Goal: Task Accomplishment & Management: Complete application form

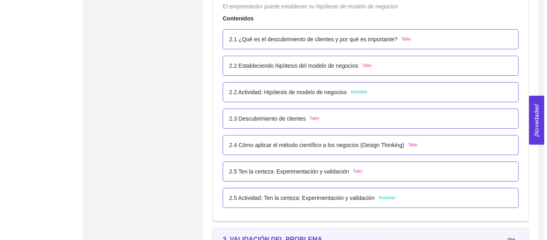
scroll to position [792, 0]
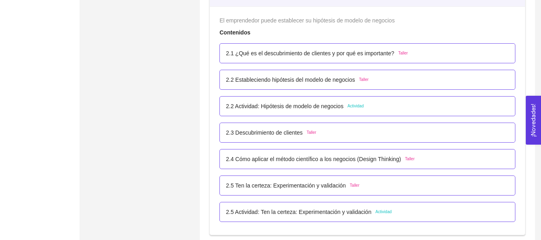
click at [321, 110] on p "2.2 Actividad: Hipótesis de modelo de negocios" at bounding box center [284, 106] width 117 height 9
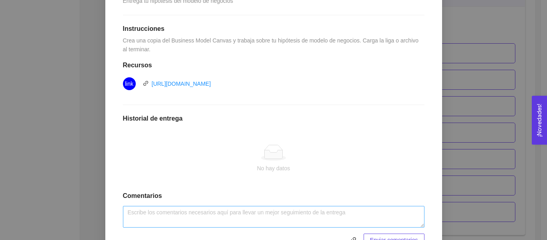
scroll to position [235, 0]
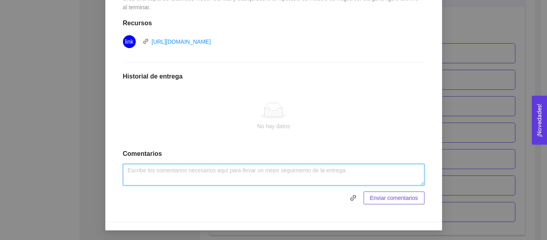
click at [217, 176] on textarea at bounding box center [274, 175] width 302 height 22
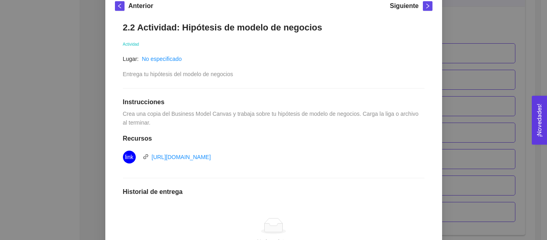
scroll to position [169, 0]
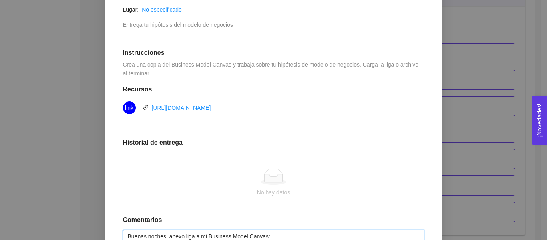
paste textarea "[URL][DOMAIN_NAME]"
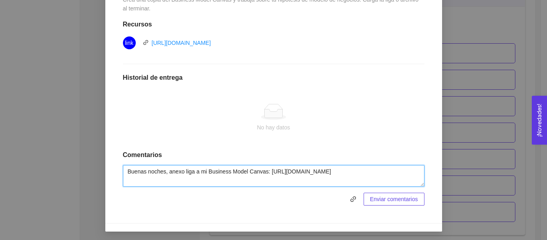
scroll to position [235, 0]
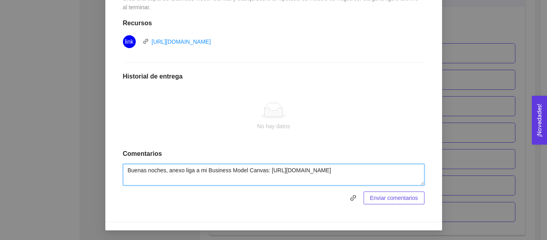
type textarea "Buenas noches, anexo liga a mi Business Model Canvas: [URL][DOMAIN_NAME]"
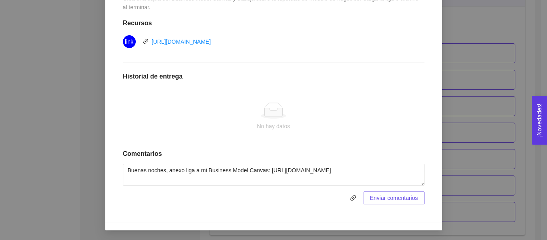
click at [391, 195] on span "Enviar comentarios" at bounding box center [394, 197] width 48 height 9
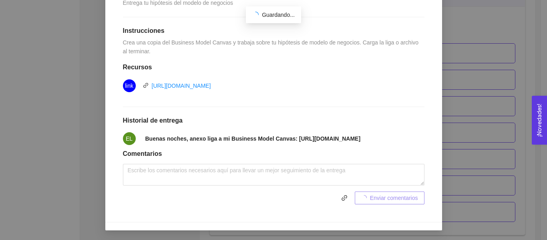
scroll to position [205, 0]
click at [318, 137] on span "Buenas noches, anexo liga a mi Business Model Canvas: [URL][DOMAIN_NAME]" at bounding box center [252, 138] width 215 height 9
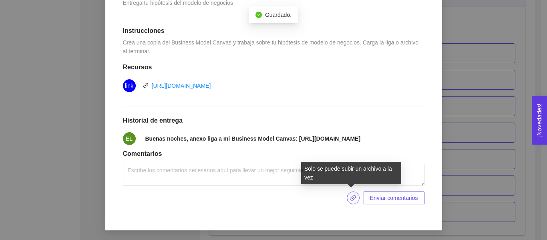
click at [347, 196] on span "link" at bounding box center [353, 198] width 12 height 6
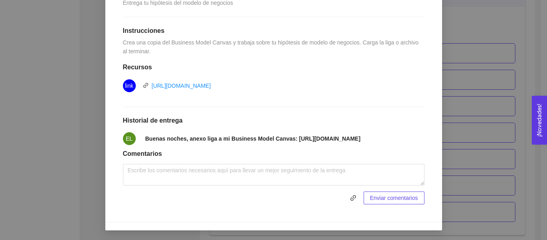
drag, startPoint x: 177, startPoint y: 141, endPoint x: 139, endPoint y: 134, distance: 38.3
click at [145, 134] on span "Buenas noches, anexo liga a mi Business Model Canvas: [URL][DOMAIN_NAME]" at bounding box center [252, 138] width 215 height 9
copy strong "[URL][DOMAIN_NAME]"
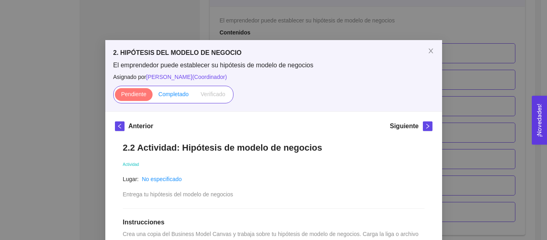
click at [183, 92] on span "Completado" at bounding box center [174, 94] width 30 height 6
click at [153, 96] on input "Completado" at bounding box center [153, 96] width 0 height 0
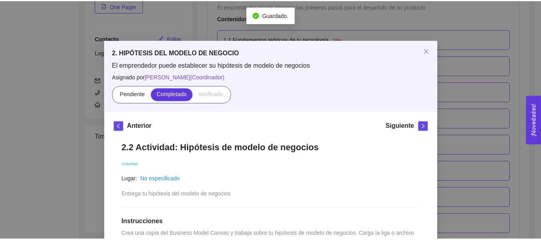
scroll to position [792, 0]
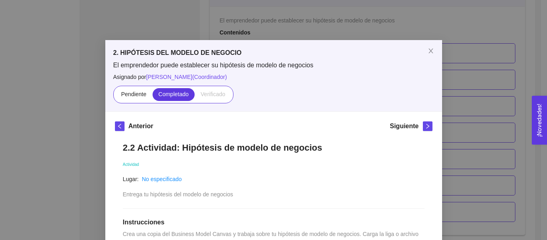
click at [474, 114] on div "2. HIPÓTESIS DEL MODELO DE NEGOCIO El emprendedor puede establecer su hipótesis…" at bounding box center [273, 120] width 547 height 240
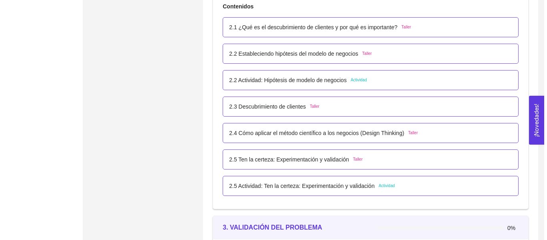
scroll to position [832, 0]
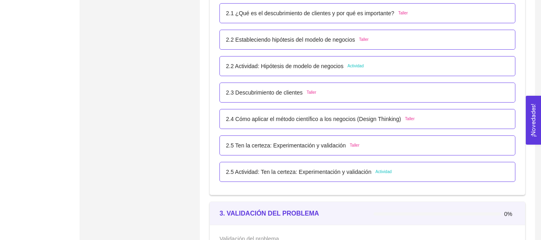
click at [337, 172] on p "2.5 Actividad: Ten la certeza: Experimentación y validación" at bounding box center [298, 171] width 145 height 9
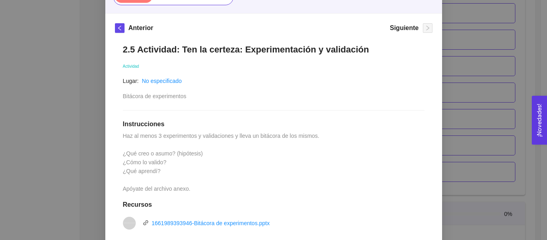
scroll to position [160, 0]
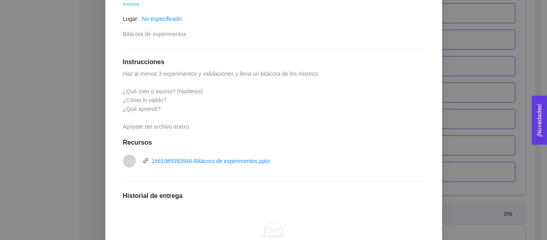
click at [436, 128] on div "Anterior Siguiente 2.5 Actividad: Ten la certeza: Experimentación y validación …" at bounding box center [273, 147] width 337 height 390
click at [461, 120] on div "2. HIPÓTESIS DEL MODELO DE NEGOCIO El emprendedor puede establecer su hipótesis…" at bounding box center [273, 120] width 547 height 240
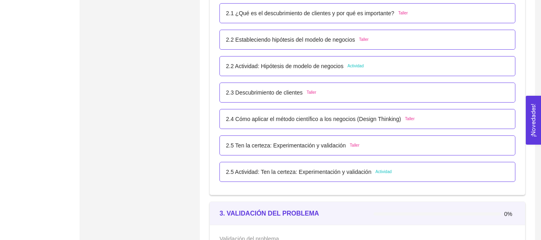
click at [358, 163] on div "2.5 Actividad: Ten la certeza: Experimentación y validación Actividad" at bounding box center [367, 172] width 296 height 20
click at [294, 174] on p "2.5 Actividad: Ten la certeza: Experimentación y validación" at bounding box center [298, 171] width 145 height 9
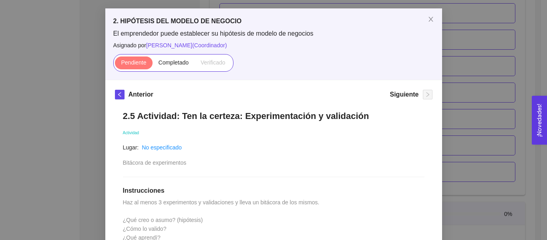
scroll to position [120, 0]
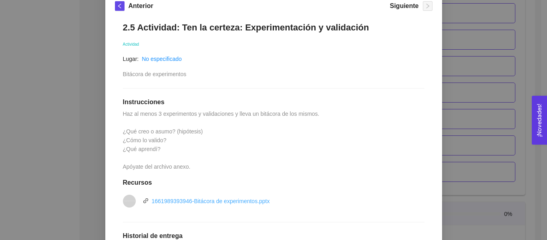
click at [238, 203] on link "1661989393946-Bitácora de experimentos.pptx" at bounding box center [211, 201] width 118 height 6
click at [365, 142] on div "2.5 Actividad: Ten la certeza: Experimentación y validación Actividad Lugar: No…" at bounding box center [274, 193] width 318 height 358
click at [445, 128] on div "2. HIPÓTESIS DEL MODELO DE NEGOCIO El emprendedor puede establecer su hipótesis…" at bounding box center [273, 120] width 547 height 240
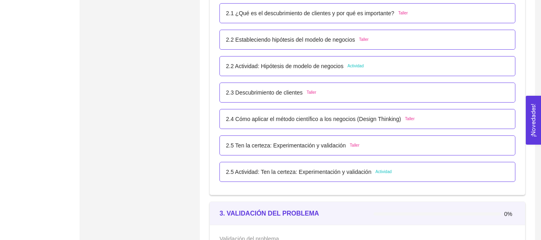
click at [301, 90] on p "2.3 Descubrimiento de clientes" at bounding box center [264, 92] width 76 height 9
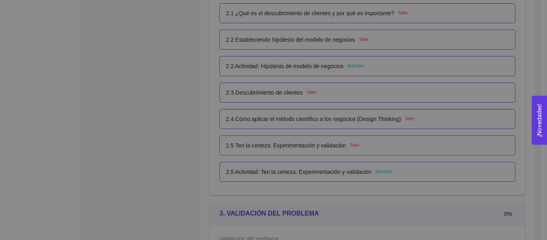
scroll to position [0, 0]
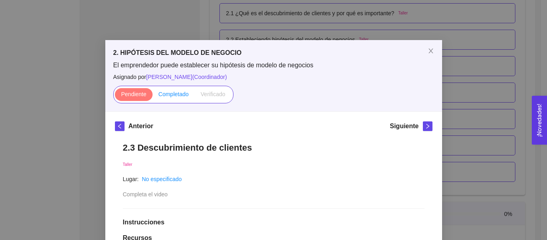
click at [183, 99] on label "Completado" at bounding box center [174, 94] width 42 height 13
click at [153, 96] on input "Completado" at bounding box center [153, 96] width 0 height 0
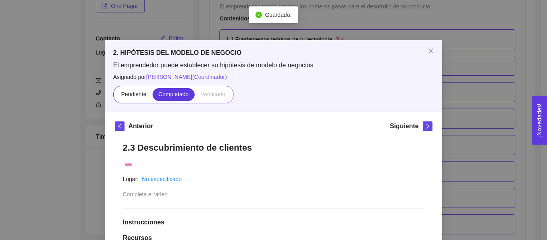
click at [440, 99] on div "2. HIPÓTESIS DEL MODELO DE NEGOCIO El emprendedor puede establecer su hipótesis…" at bounding box center [273, 120] width 547 height 240
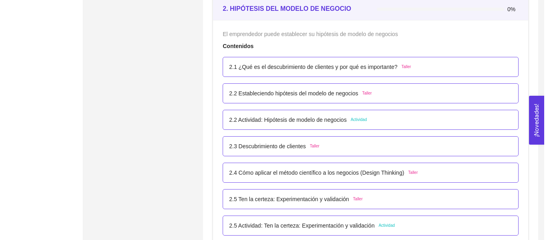
scroll to position [872, 0]
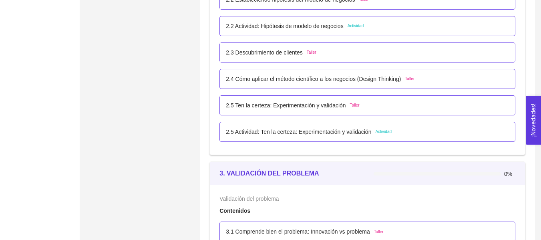
click at [315, 77] on p "2.4 Cómo aplicar el método científico a los negocios (Design Thinking)" at bounding box center [313, 78] width 175 height 9
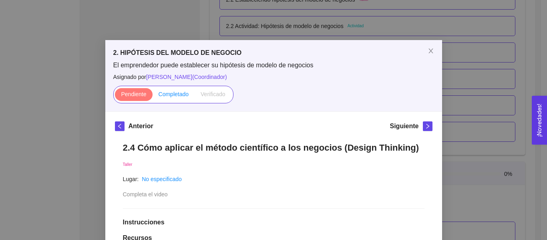
click at [170, 89] on label "Completado" at bounding box center [174, 94] width 42 height 13
click at [153, 96] on input "Completado" at bounding box center [153, 96] width 0 height 0
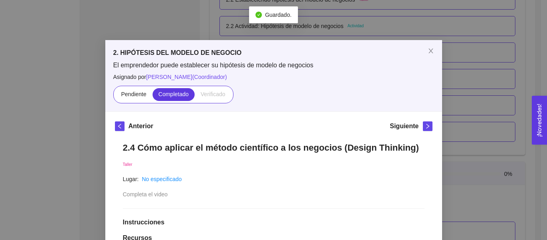
click at [486, 101] on div "2. HIPÓTESIS DEL MODELO DE NEGOCIO El emprendedor puede establecer su hipótesis…" at bounding box center [273, 120] width 547 height 240
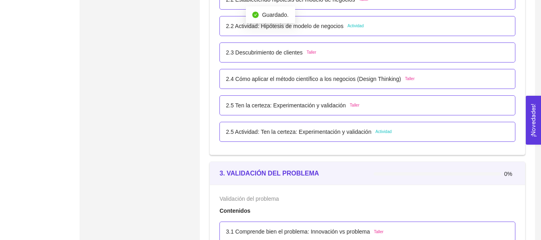
click at [303, 109] on p "2.5 Ten la certeza: Experimentación y validación" at bounding box center [286, 105] width 120 height 9
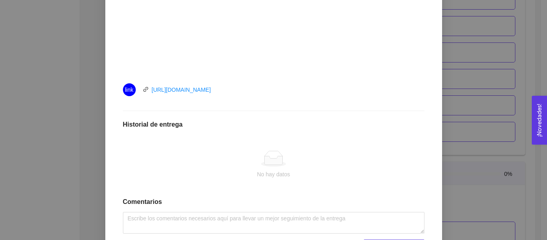
scroll to position [368, 0]
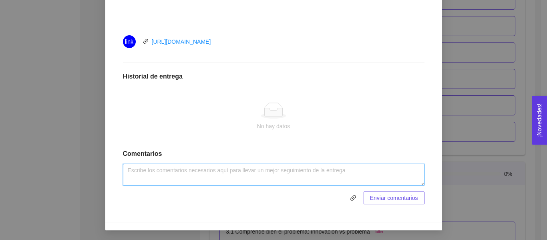
click at [359, 179] on textarea at bounding box center [274, 175] width 302 height 22
type textarea "Buenas noches, anexo bitácora de experimentación."
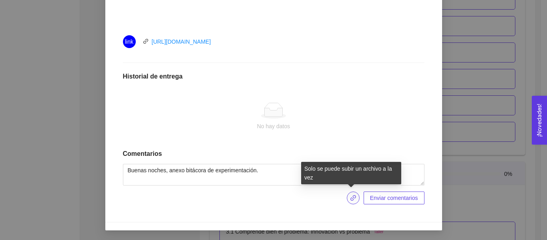
click at [354, 198] on icon "link" at bounding box center [353, 198] width 6 height 6
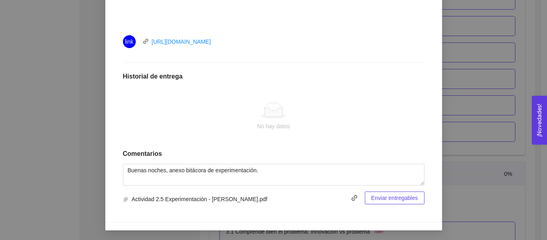
click at [395, 194] on span "Enviar entregables" at bounding box center [394, 197] width 47 height 9
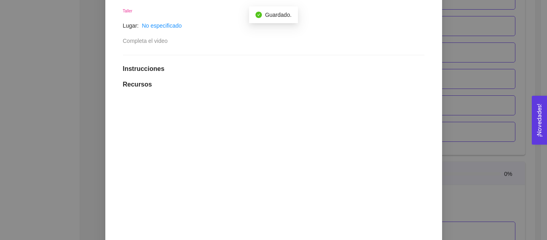
scroll to position [18, 0]
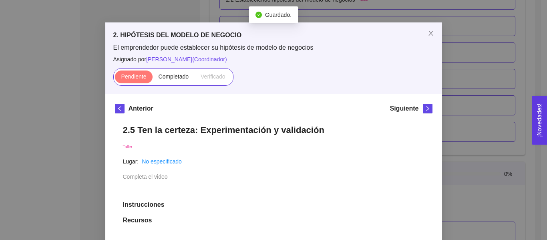
click at [487, 108] on div "2. HIPÓTESIS DEL MODELO DE NEGOCIO El emprendedor puede establecer su hipótesis…" at bounding box center [273, 120] width 547 height 240
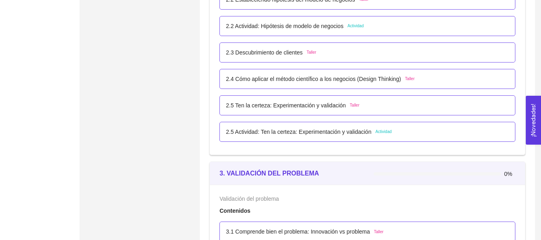
click at [362, 127] on p "2.5 Actividad: Ten la certeza: Experimentación y validación" at bounding box center [298, 131] width 145 height 9
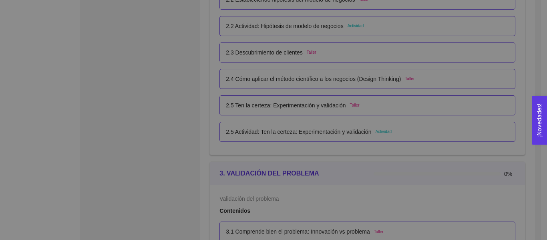
scroll to position [0, 0]
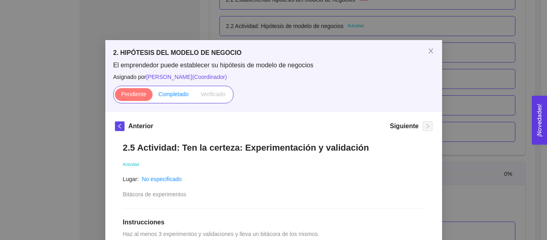
click at [181, 97] on span "Completado" at bounding box center [174, 94] width 30 height 6
click at [153, 96] on input "Completado" at bounding box center [153, 96] width 0 height 0
click at [453, 121] on div "2. HIPÓTESIS DEL MODELO DE NEGOCIO El emprendedor puede establecer su hipótesis…" at bounding box center [273, 120] width 547 height 240
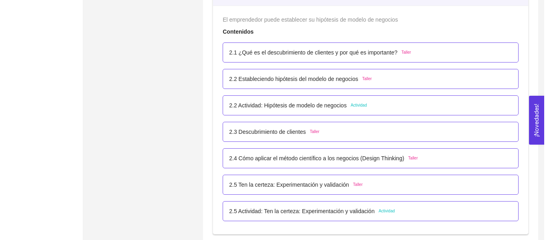
scroll to position [792, 0]
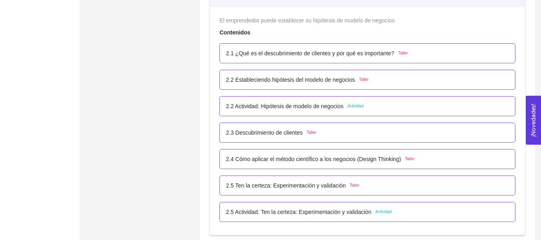
click at [331, 211] on p "2.5 Actividad: Ten la certeza: Experimentación y validación" at bounding box center [298, 211] width 145 height 9
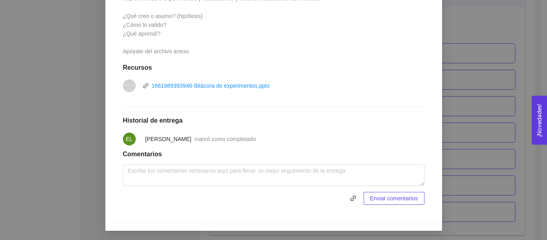
scroll to position [247, 0]
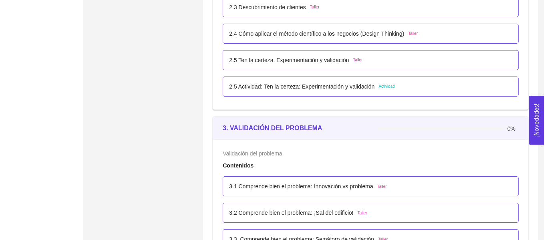
scroll to position [912, 0]
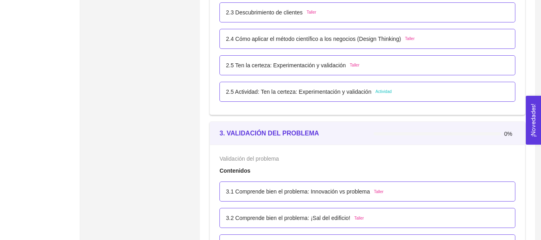
click at [351, 96] on p "2.5 Actividad: Ten la certeza: Experimentación y validación" at bounding box center [298, 91] width 145 height 9
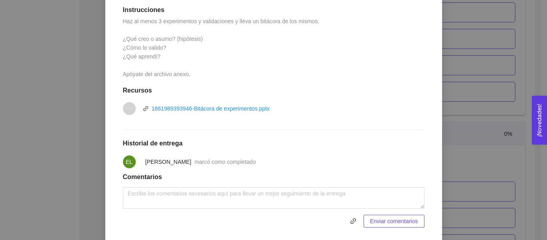
scroll to position [247, 0]
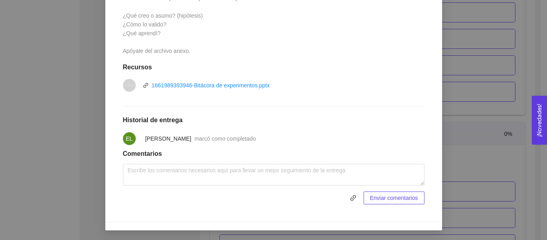
click at [222, 142] on div "marcó como completado" at bounding box center [225, 138] width 61 height 9
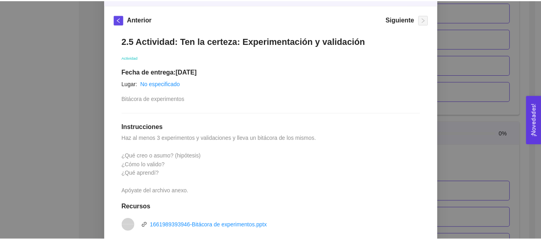
scroll to position [46, 0]
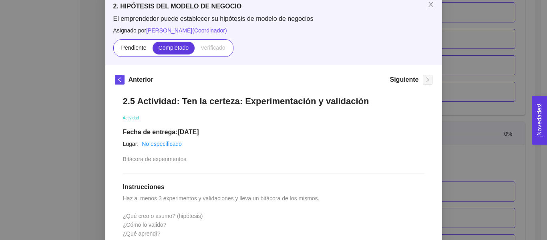
click at [459, 73] on div "2. HIPÓTESIS DEL MODELO DE NEGOCIO El emprendedor puede establecer su hipótesis…" at bounding box center [273, 120] width 547 height 240
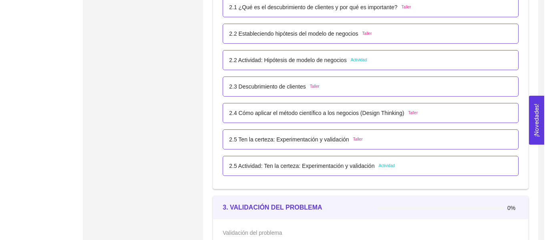
scroll to position [832, 0]
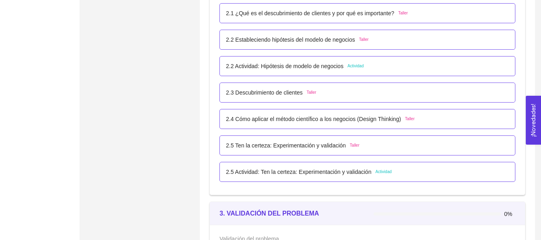
click at [358, 66] on span "Actividad" at bounding box center [356, 66] width 16 height 6
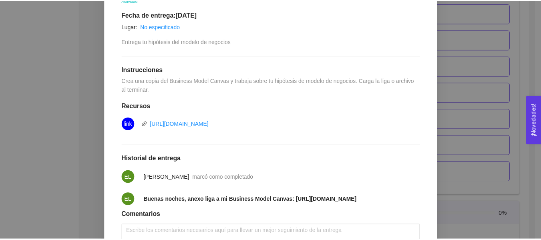
scroll to position [159, 0]
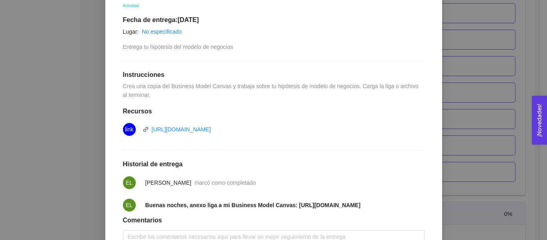
click at [474, 132] on div "2. HIPÓTESIS DEL MODELO DE NEGOCIO El emprendedor puede establecer su hipótesis…" at bounding box center [273, 120] width 547 height 240
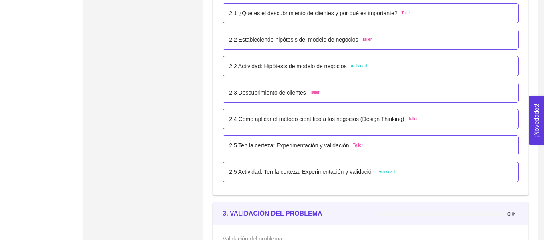
scroll to position [792, 0]
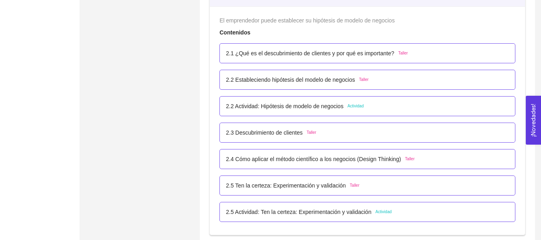
click at [419, 157] on div "2.4 Cómo aplicar el método científico a los negocios (Design Thinking) Taller" at bounding box center [367, 159] width 283 height 9
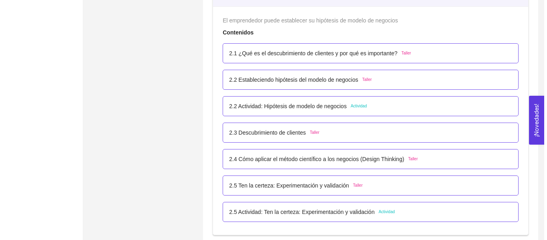
scroll to position [0, 0]
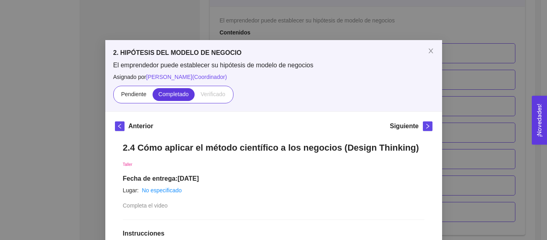
click at [483, 139] on div "2. HIPÓTESIS DEL MODELO DE NEGOCIO El emprendedor puede establecer su hipótesis…" at bounding box center [273, 120] width 547 height 240
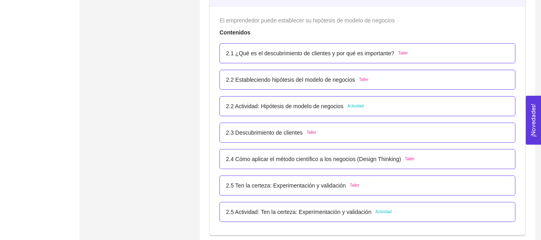
click at [402, 132] on div "2.3 Descubrimiento de clientes Taller" at bounding box center [367, 132] width 283 height 9
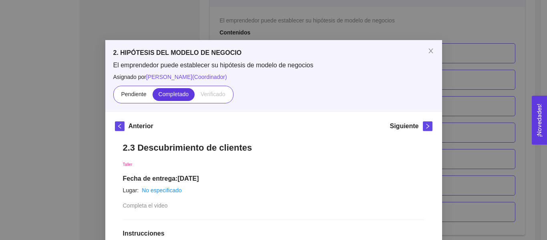
click at [482, 137] on div "2. HIPÓTESIS DEL MODELO DE NEGOCIO El emprendedor puede establecer su hipótesis…" at bounding box center [273, 120] width 547 height 240
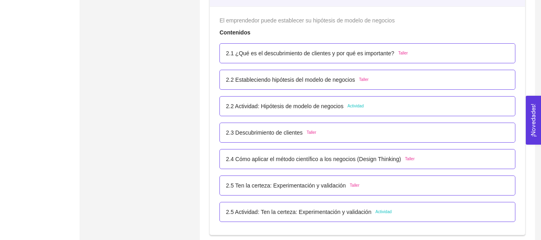
click at [377, 185] on div "2.5 Ten la certeza: Experimentación y validación Taller" at bounding box center [367, 185] width 283 height 9
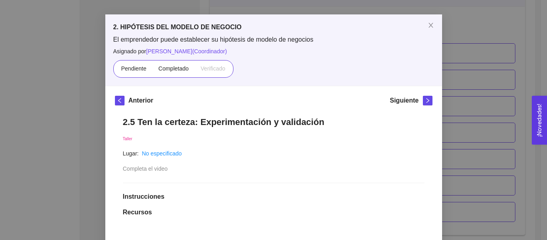
scroll to position [40, 0]
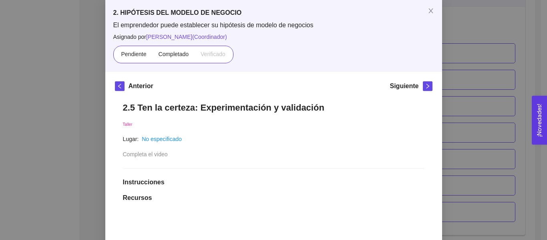
click at [191, 57] on div "Pendiente Completado Verificado" at bounding box center [173, 55] width 120 height 18
click at [181, 57] on span "Completado" at bounding box center [174, 54] width 30 height 6
click at [153, 56] on input "Completado" at bounding box center [153, 56] width 0 height 0
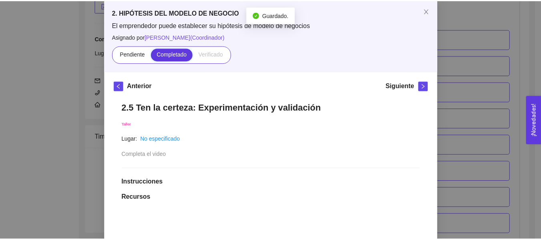
scroll to position [792, 0]
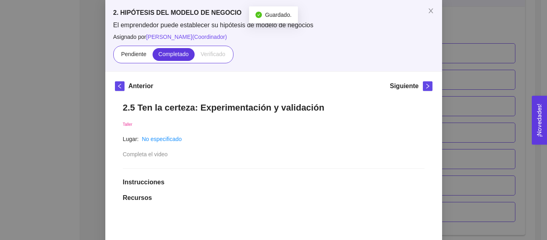
click at [454, 87] on div "2. HIPÓTESIS DEL MODELO DE NEGOCIO El emprendedor puede establecer su hipótesis…" at bounding box center [273, 120] width 547 height 240
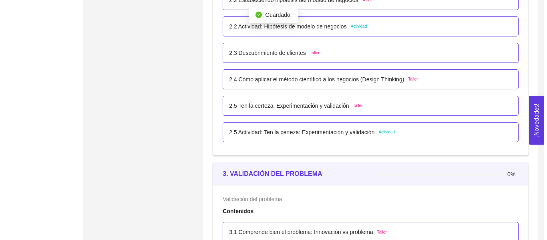
scroll to position [872, 0]
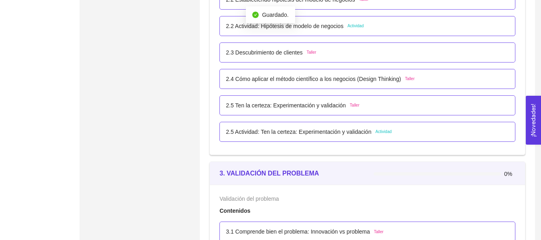
click at [397, 134] on div "2.5 Actividad: Ten la certeza: Experimentación y validación Actividad" at bounding box center [367, 131] width 283 height 9
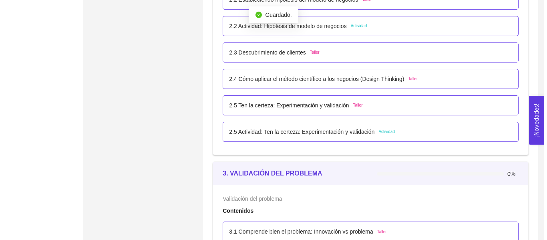
scroll to position [0, 0]
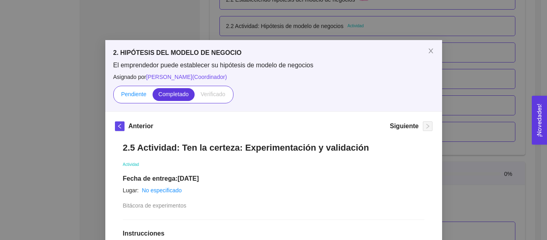
click at [139, 93] on span "Pendiente" at bounding box center [133, 94] width 25 height 6
click at [115, 96] on input "Pendiente" at bounding box center [115, 96] width 0 height 0
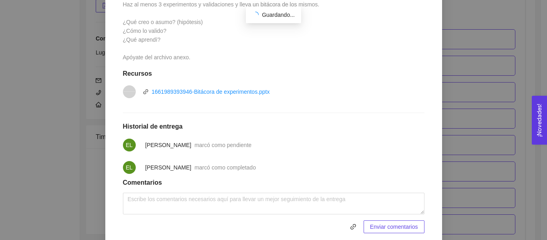
scroll to position [247, 0]
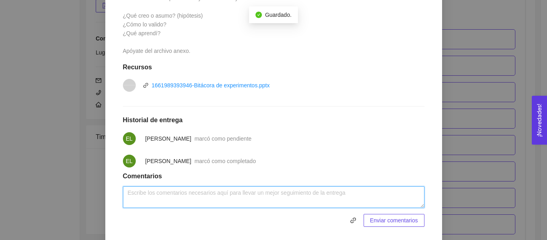
click at [261, 199] on textarea at bounding box center [274, 197] width 302 height 22
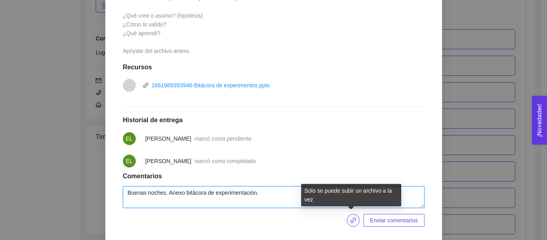
type textarea "Buenas noches. Anexo bitácora de experimentación."
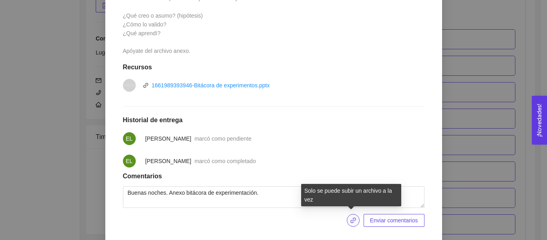
click at [354, 219] on icon "link" at bounding box center [353, 220] width 6 height 6
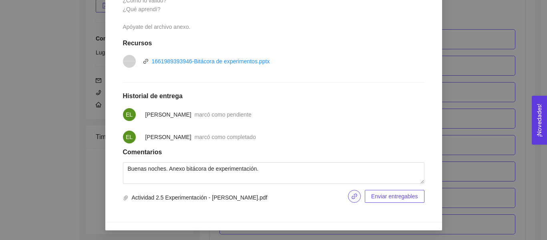
scroll to position [269, 0]
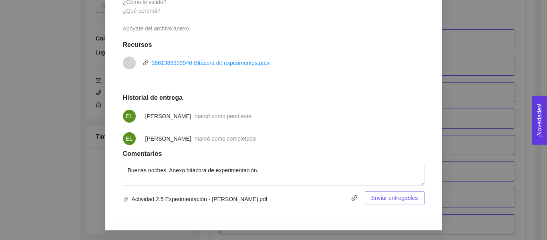
click at [396, 207] on div "2.5 Actividad: Ten la certeza: Experimentación y validación Actividad Fecha de …" at bounding box center [274, 38] width 318 height 347
click at [404, 203] on button "Enviar entregables" at bounding box center [395, 197] width 60 height 13
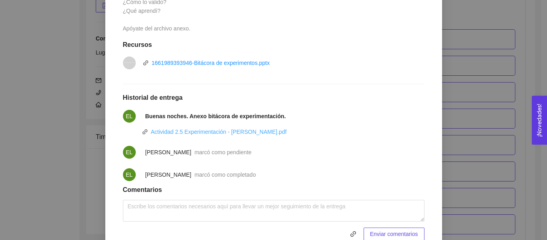
click at [245, 131] on link "Actividad 2.5 Experimentación - [PERSON_NAME].pdf" at bounding box center [219, 132] width 136 height 6
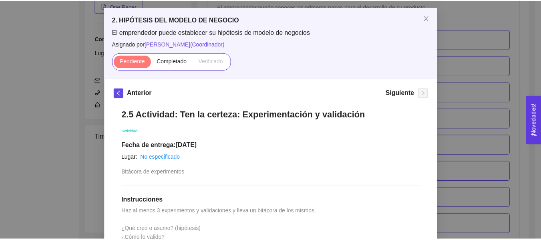
scroll to position [0, 0]
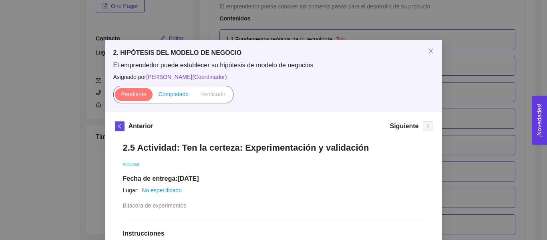
click at [188, 93] on label "Completado" at bounding box center [174, 94] width 42 height 13
click at [153, 96] on input "Completado" at bounding box center [153, 96] width 0 height 0
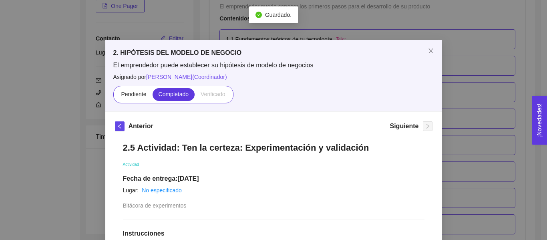
click at [467, 95] on div "2. HIPÓTESIS DEL MODELO DE NEGOCIO El emprendedor puede establecer su hipótesis…" at bounding box center [273, 120] width 547 height 240
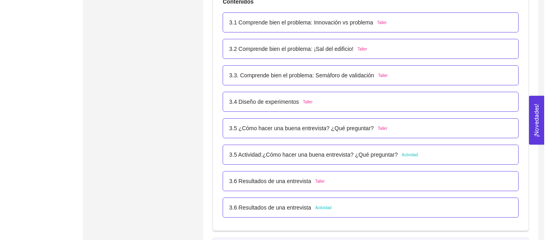
scroll to position [1041, 0]
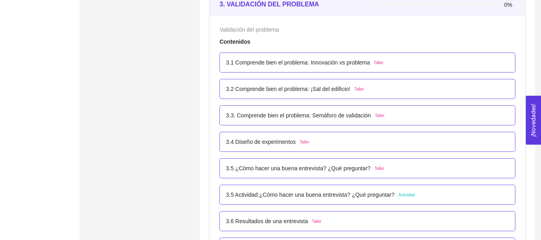
click at [414, 95] on div "3.2 Comprende bien el problema: ¡Sal del edificio! Taller" at bounding box center [367, 89] width 296 height 20
click at [363, 190] on p "3.5 Actividad:¿Cómo hacer una buena entrevista? ¿Qué preguntar?" at bounding box center [310, 194] width 169 height 9
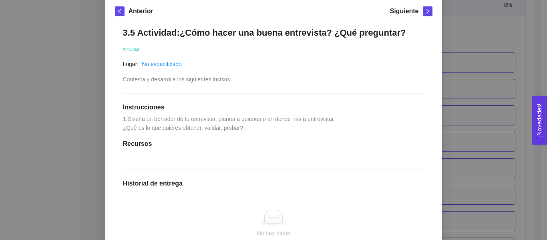
scroll to position [120, 0]
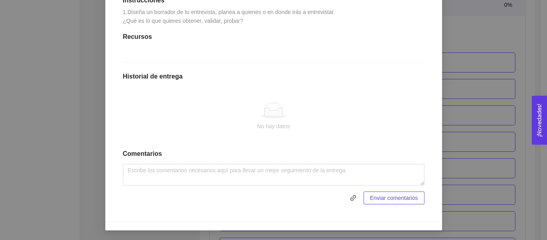
click at [459, 119] on div "3. VALIDACIÓN DEL PROBLEMA Validación del problema Asignado por Ana Sofia Contr…" at bounding box center [273, 120] width 547 height 240
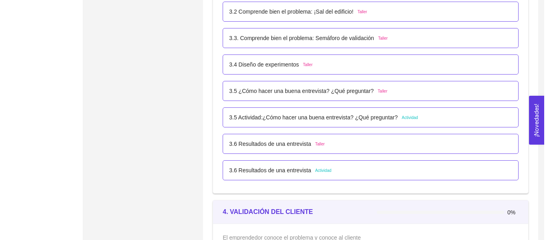
scroll to position [1121, 0]
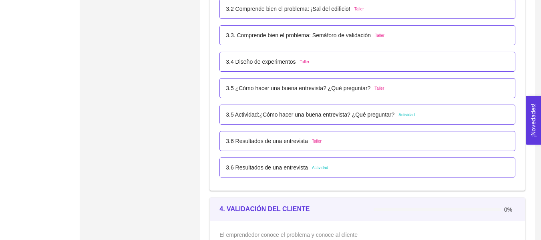
click at [375, 165] on div "3.6 Resultados de una entrevista Actividad" at bounding box center [367, 167] width 283 height 9
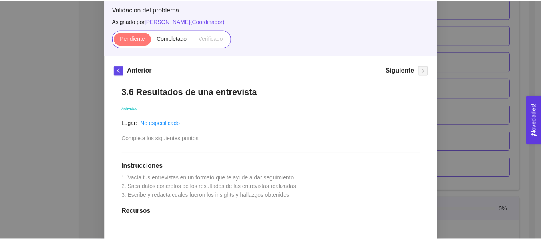
scroll to position [70, 0]
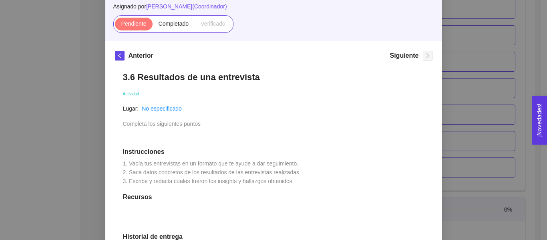
click at [487, 131] on div "3. VALIDACIÓN DEL PROBLEMA Validación del problema Asignado por Ana Sofia Contr…" at bounding box center [273, 120] width 547 height 240
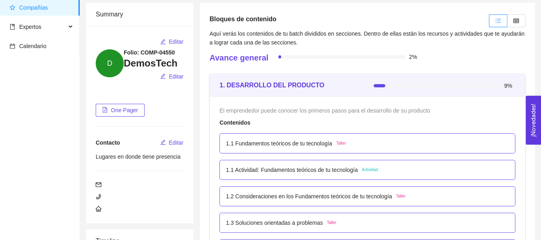
scroll to position [0, 0]
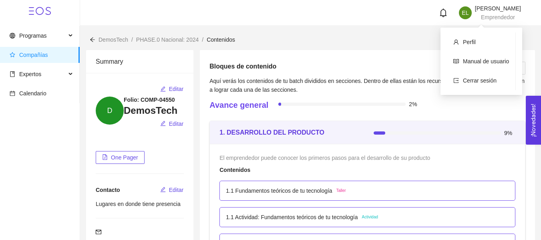
click at [459, 13] on span "EL" at bounding box center [465, 12] width 13 height 13
click at [470, 82] on span "Cerrar sesión" at bounding box center [480, 80] width 34 height 6
